Goal: Obtain resource: Obtain resource

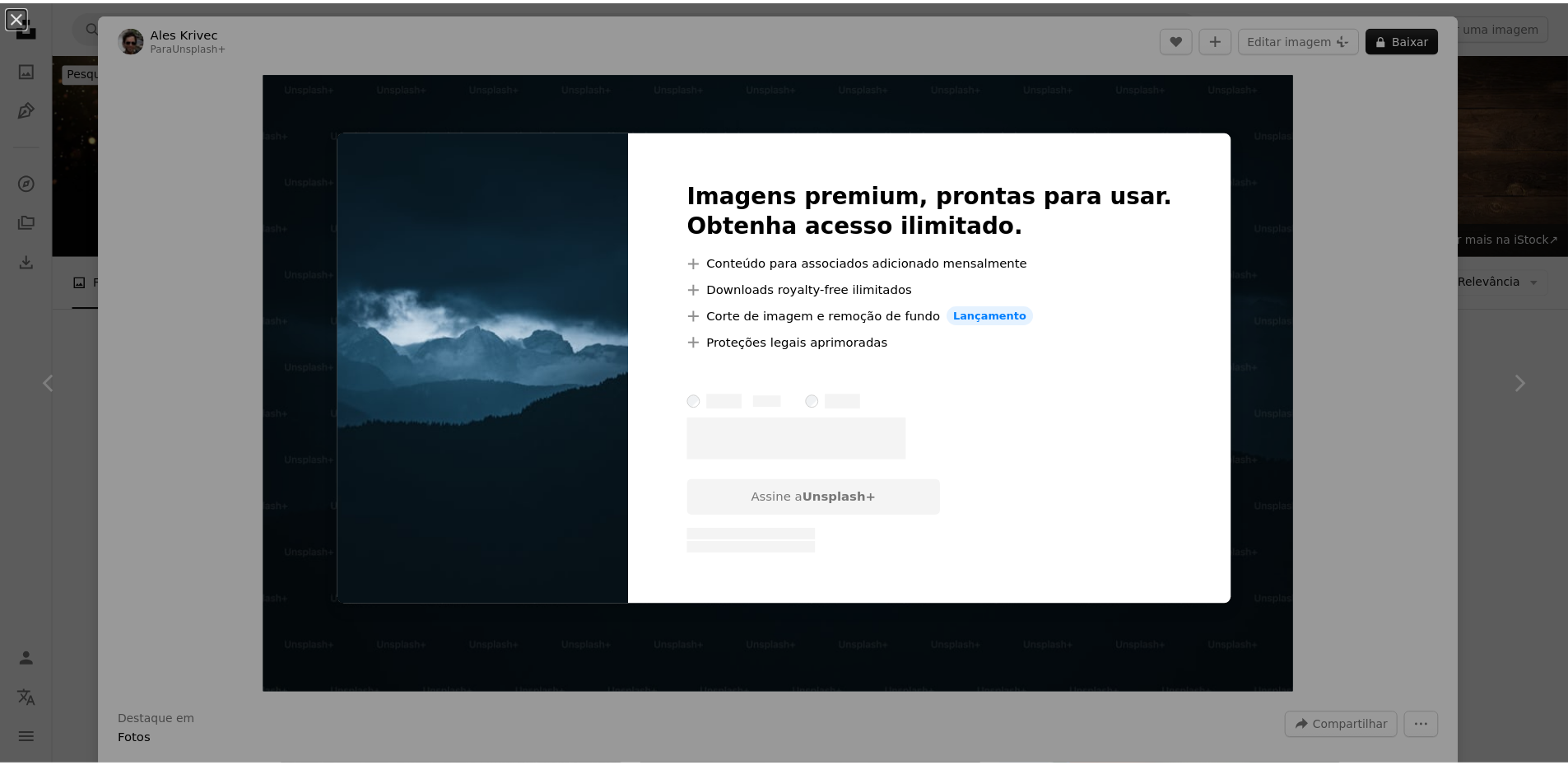
scroll to position [7984, 0]
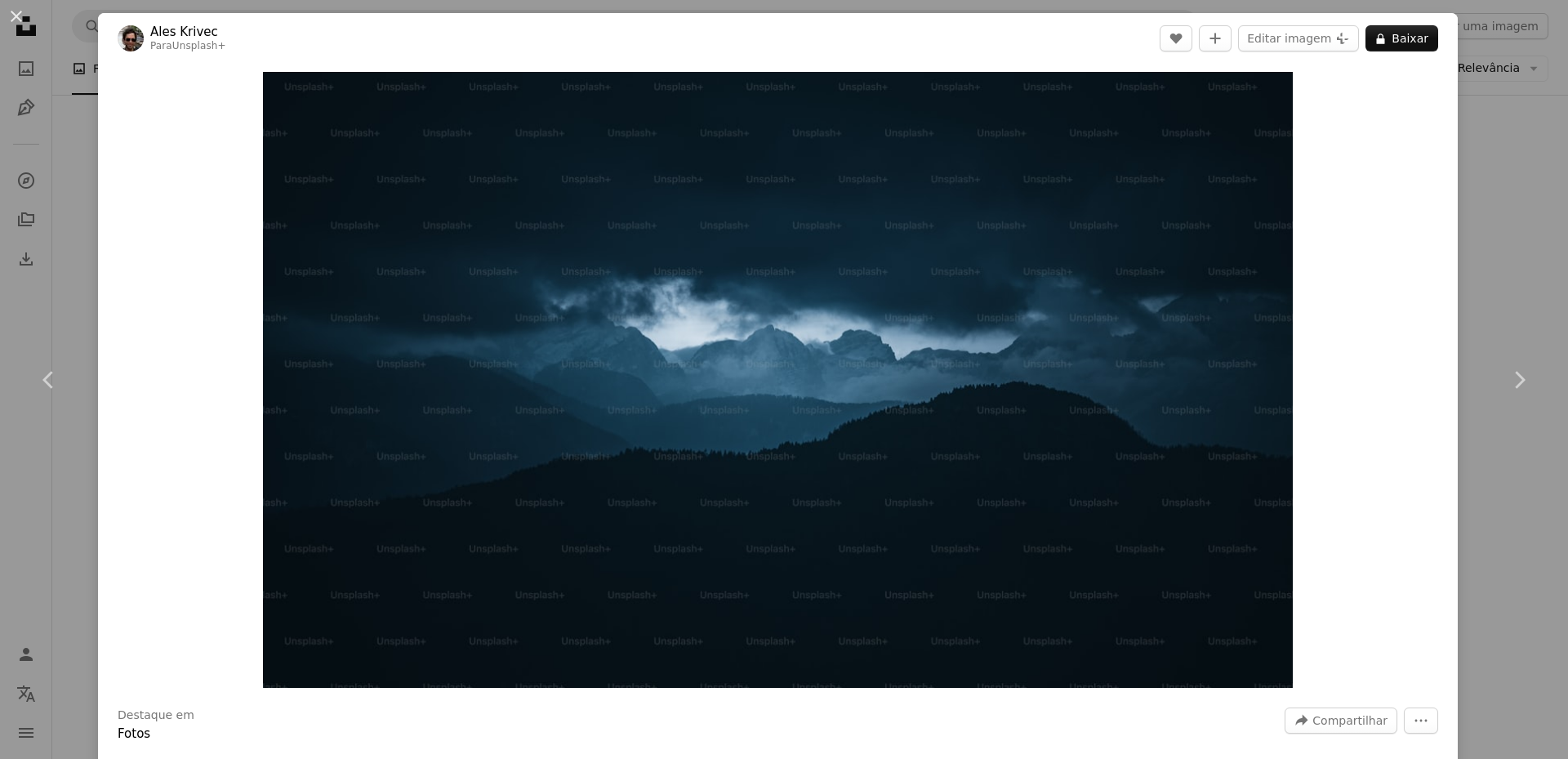
click at [1443, 226] on div "Zoom in" at bounding box center [778, 380] width 1360 height 633
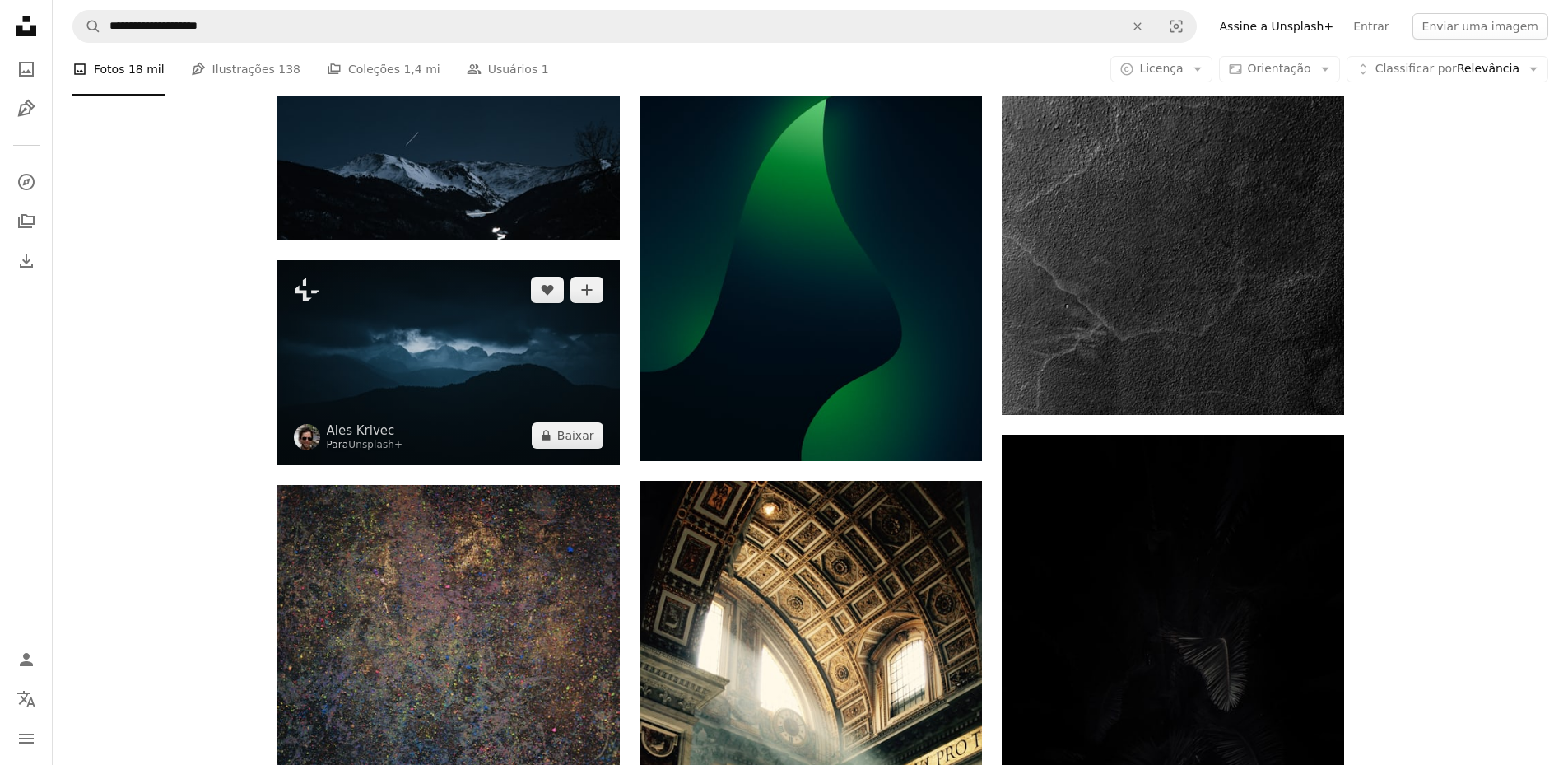
scroll to position [7984, 0]
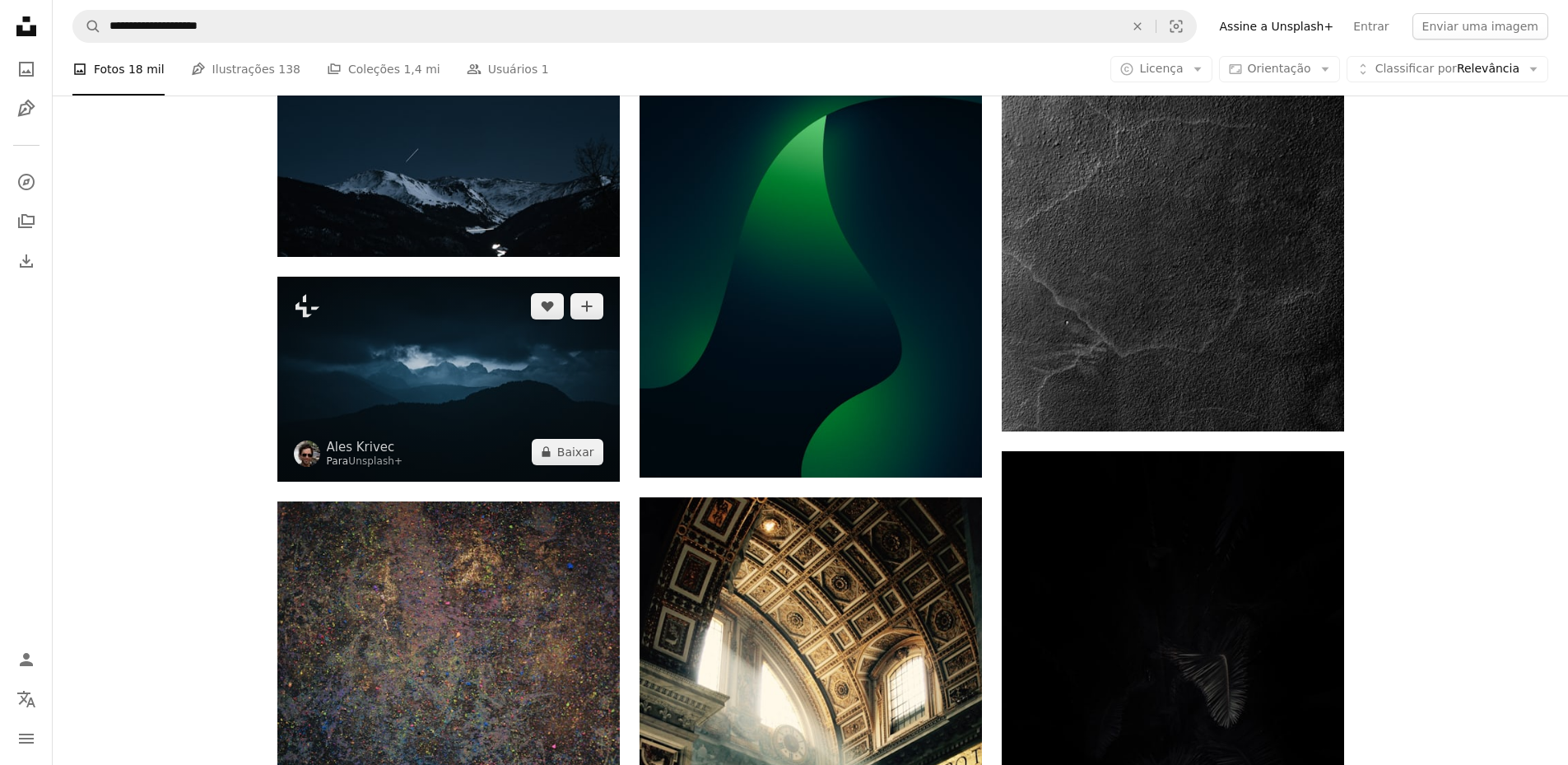
click at [450, 339] on img at bounding box center [449, 379] width 342 height 205
